Goal: Information Seeking & Learning: Learn about a topic

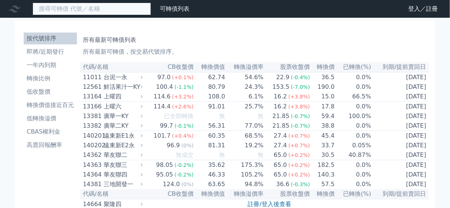
click at [84, 8] on input at bounding box center [92, 9] width 118 height 13
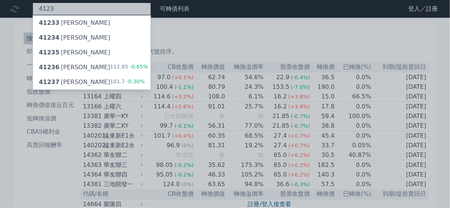
type input "4123"
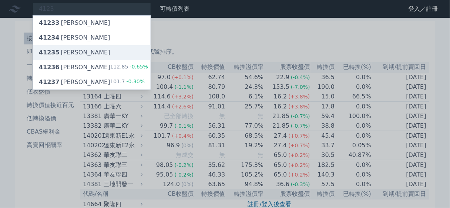
click at [75, 51] on div "41235 [PERSON_NAME]" at bounding box center [74, 52] width 71 height 9
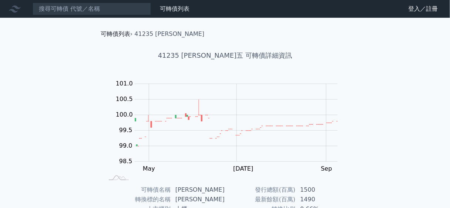
click at [118, 35] on link "可轉債列表" at bounding box center [116, 33] width 30 height 7
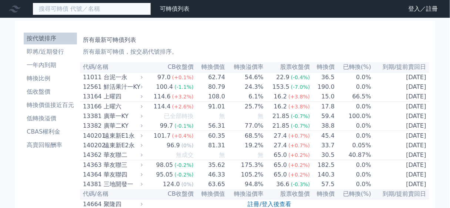
click at [86, 6] on input at bounding box center [92, 9] width 118 height 13
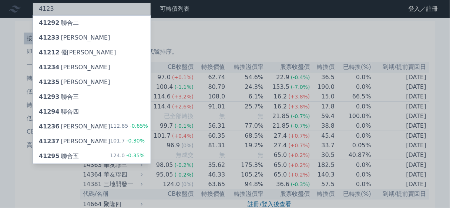
type input "4123"
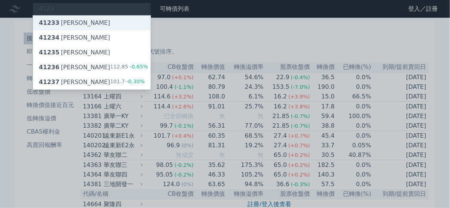
click at [77, 24] on div "41233 [PERSON_NAME]" at bounding box center [92, 23] width 118 height 15
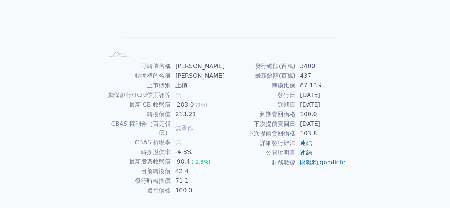
scroll to position [134, 0]
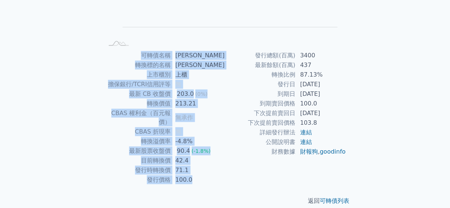
drag, startPoint x: 212, startPoint y: 166, endPoint x: 192, endPoint y: 37, distance: 131.1
click at [192, 37] on div "可轉債列表 › 41233 [PERSON_NAME] 41233 [PERSON_NAME] 可轉債詳細資訊 Zoom Out L L Chart crea…" at bounding box center [225, 50] width 261 height 334
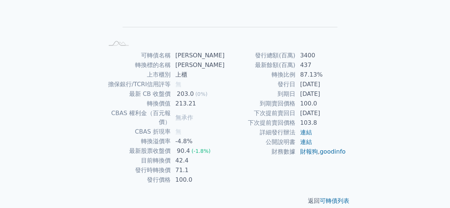
click at [209, 51] on td "[PERSON_NAME]" at bounding box center [198, 56] width 54 height 10
click at [307, 144] on link "連結" at bounding box center [306, 141] width 12 height 7
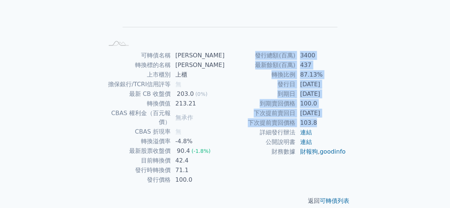
drag, startPoint x: 326, startPoint y: 117, endPoint x: 244, endPoint y: 48, distance: 107.1
click at [244, 48] on div "可轉債列表 › 41233 [PERSON_NAME] 41233 [PERSON_NAME] 可轉債詳細資訊 Zoom Out L L Chart crea…" at bounding box center [225, 50] width 261 height 334
drag, startPoint x: 244, startPoint y: 48, endPoint x: 323, endPoint y: 125, distance: 110.5
click at [323, 125] on div "可轉債列表 › 41233 [PERSON_NAME] 41233 [PERSON_NAME] 可轉債詳細資訊 Zoom Out L L Chart crea…" at bounding box center [225, 50] width 261 height 334
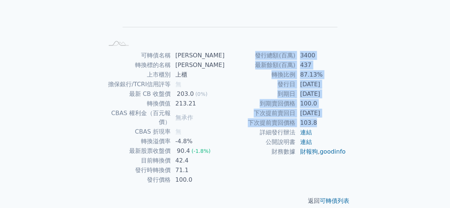
click at [323, 125] on td "103.8" at bounding box center [321, 123] width 51 height 10
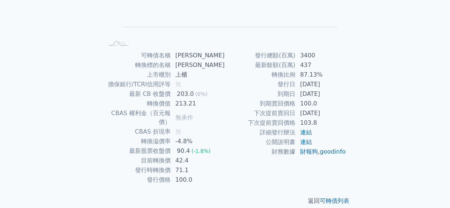
click at [220, 95] on td "203.0 (0%)" at bounding box center [198, 94] width 54 height 10
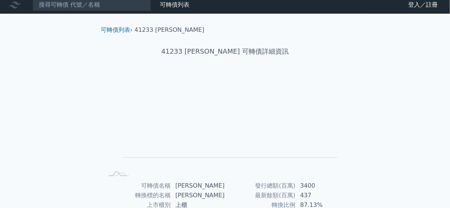
scroll to position [0, 0]
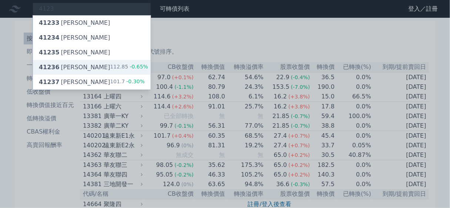
click at [82, 70] on div "41236 [PERSON_NAME]六 112.85 -0.65%" at bounding box center [92, 67] width 118 height 15
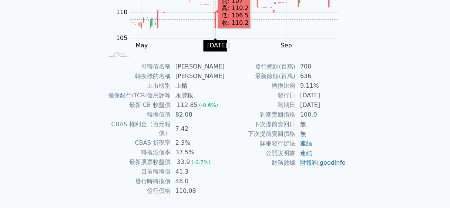
scroll to position [134, 0]
